Goal: Task Accomplishment & Management: Manage account settings

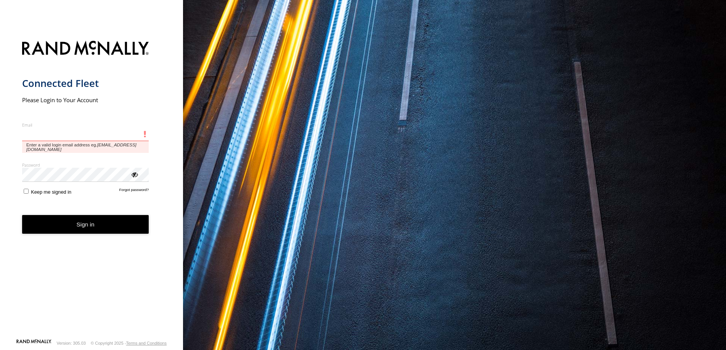
click at [64, 130] on input "Email" at bounding box center [85, 135] width 127 height 14
click at [82, 132] on input "Email" at bounding box center [85, 135] width 127 height 14
type input "**********"
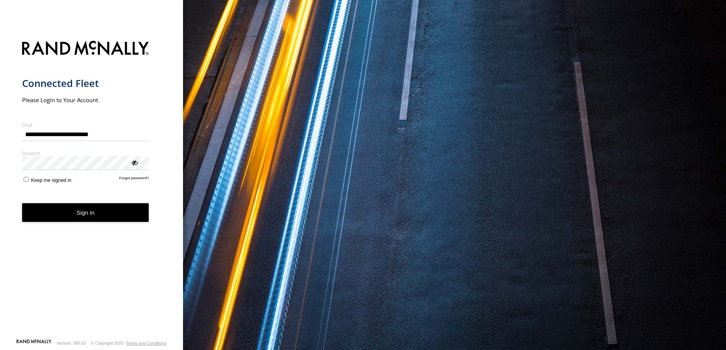
click at [86, 214] on button "Sign in" at bounding box center [85, 212] width 127 height 19
